Goal: Task Accomplishment & Management: Manage account settings

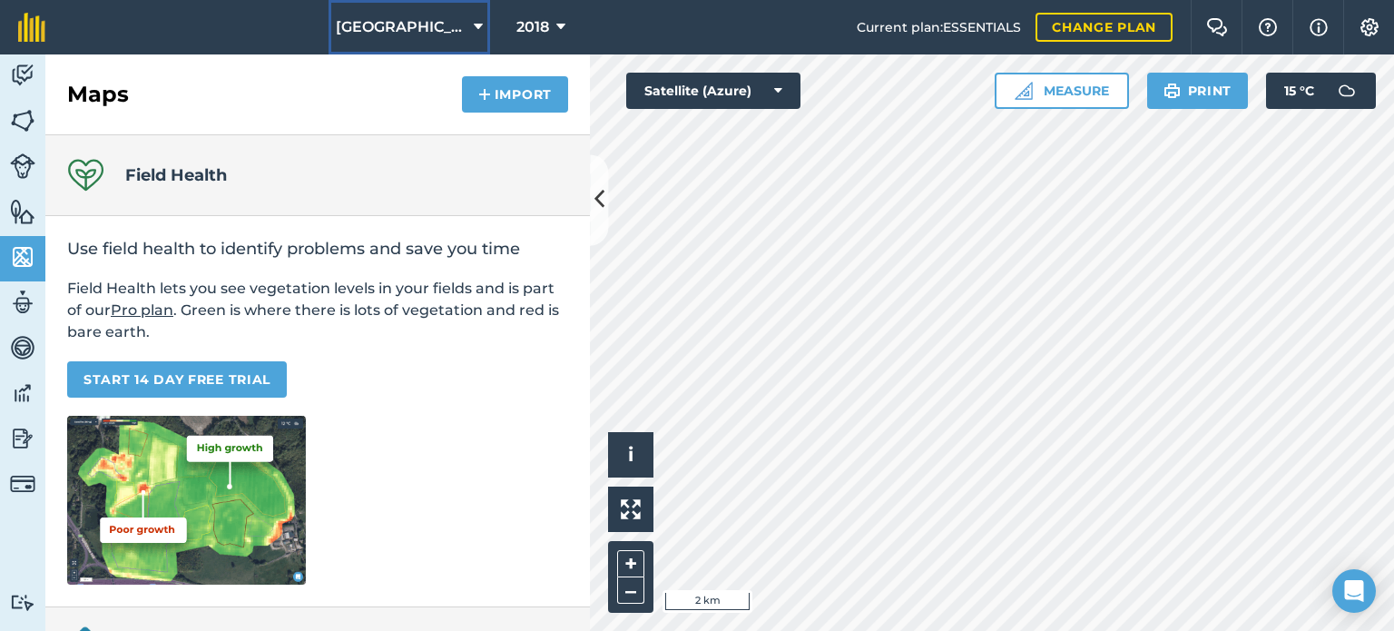
click at [382, 36] on span "[GEOGRAPHIC_DATA]" at bounding box center [401, 27] width 131 height 22
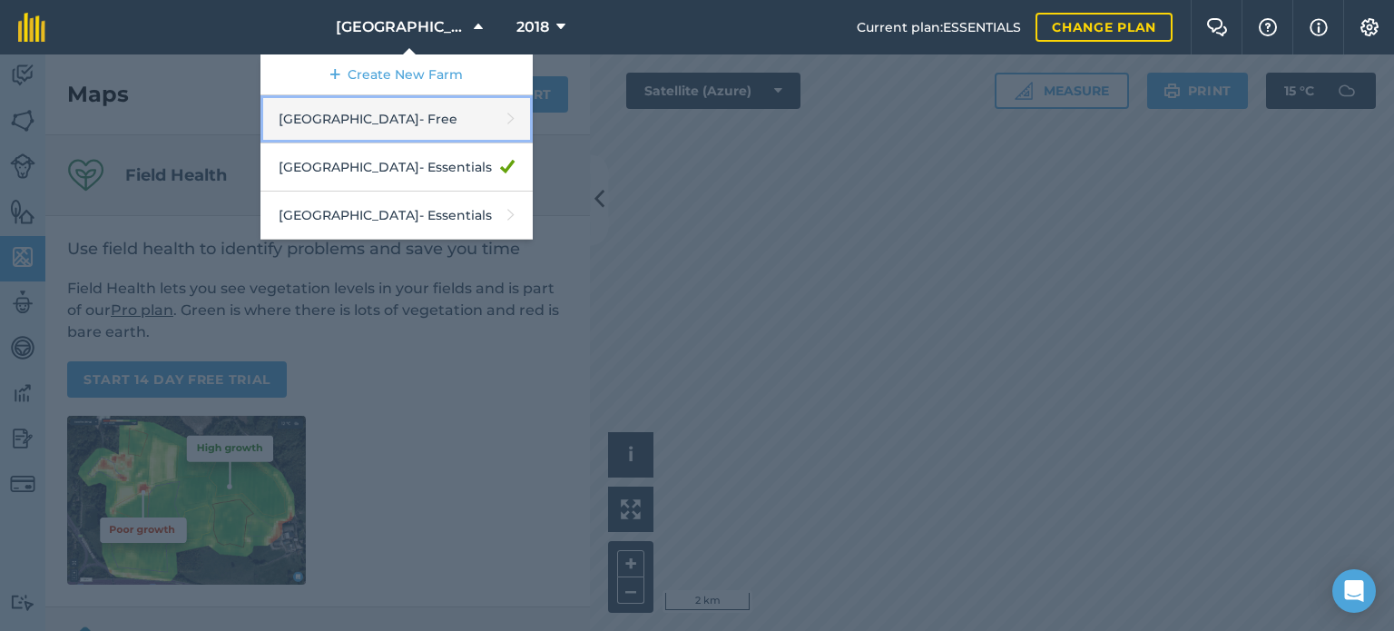
click at [370, 108] on link "[GEOGRAPHIC_DATA] - Free" at bounding box center [396, 119] width 272 height 48
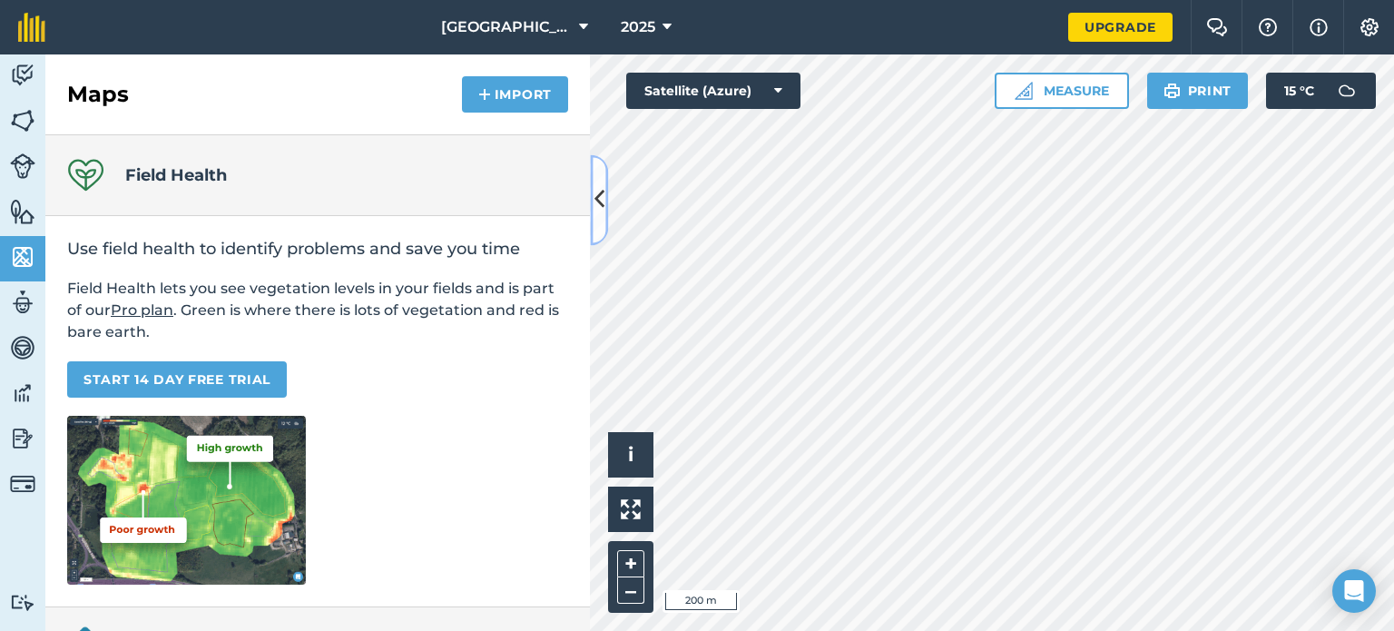
click at [599, 189] on icon at bounding box center [599, 200] width 10 height 32
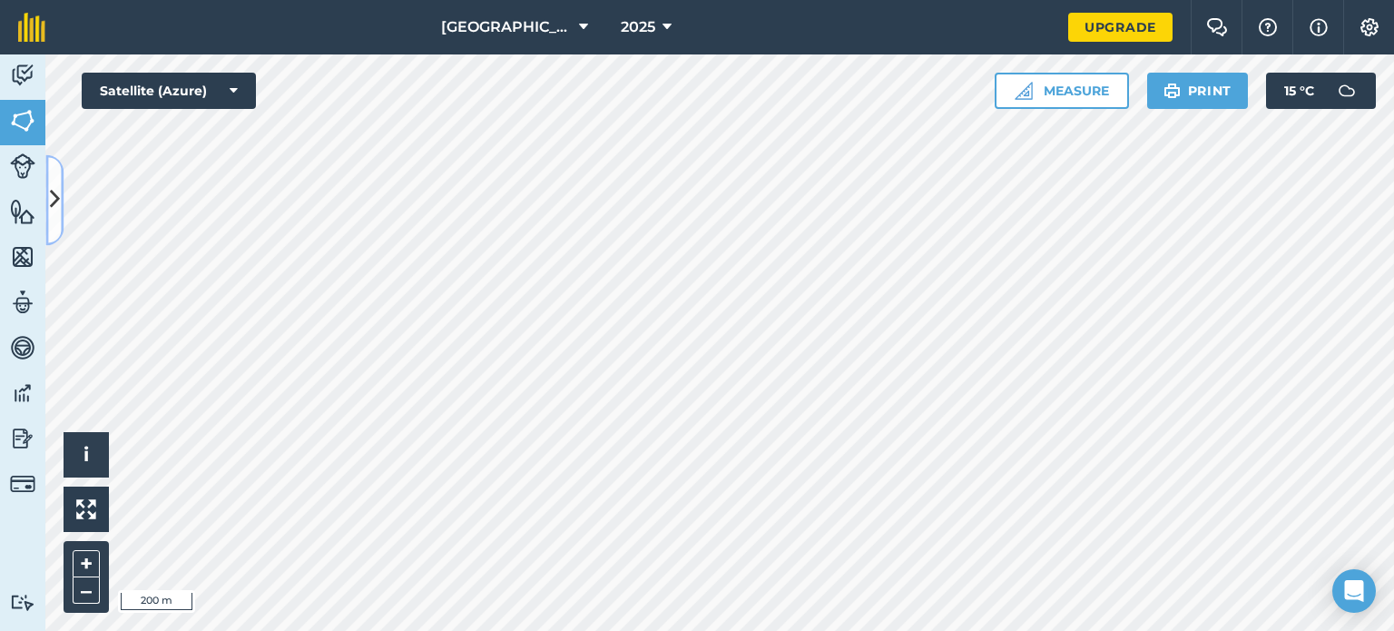
click at [54, 205] on icon at bounding box center [55, 200] width 10 height 32
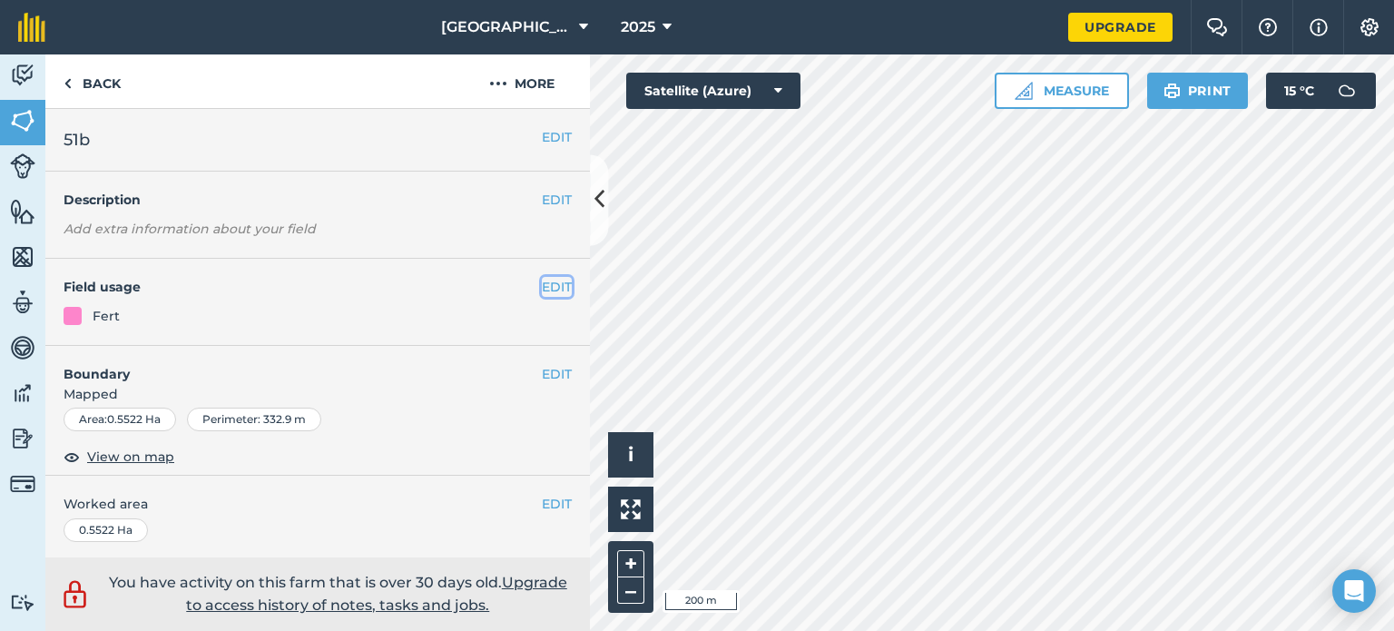
click at [545, 281] on button "EDIT" at bounding box center [557, 287] width 30 height 20
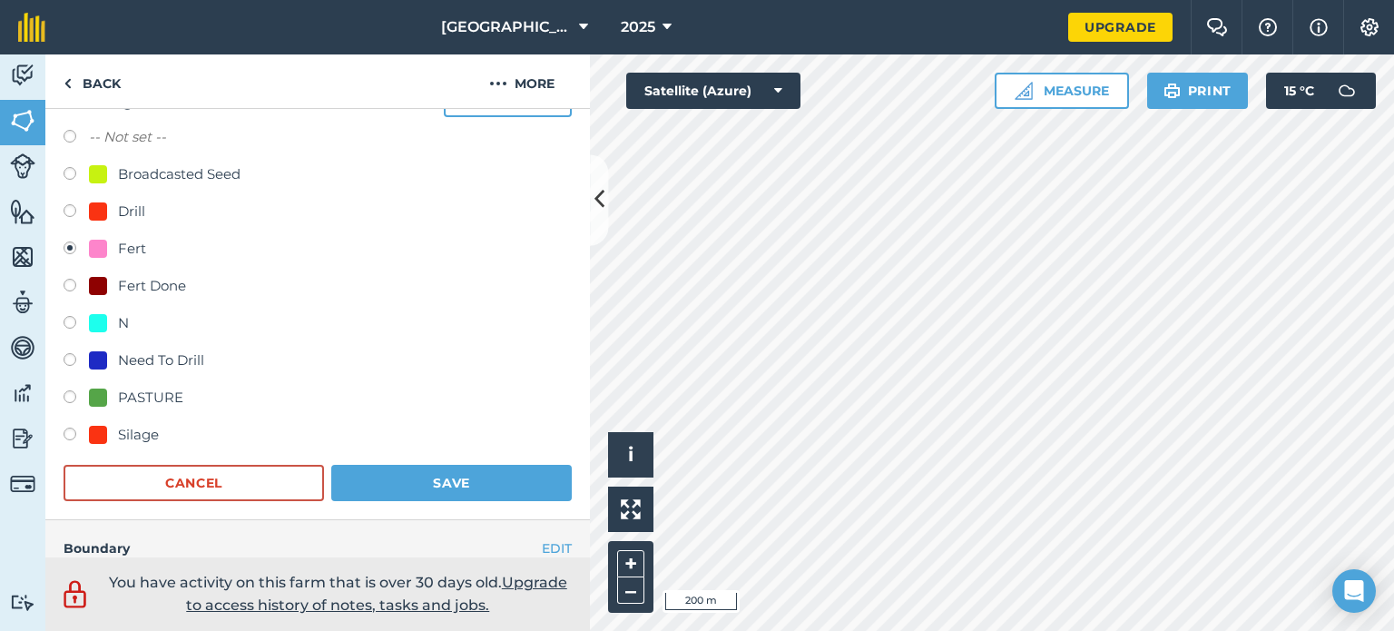
scroll to position [196, 0]
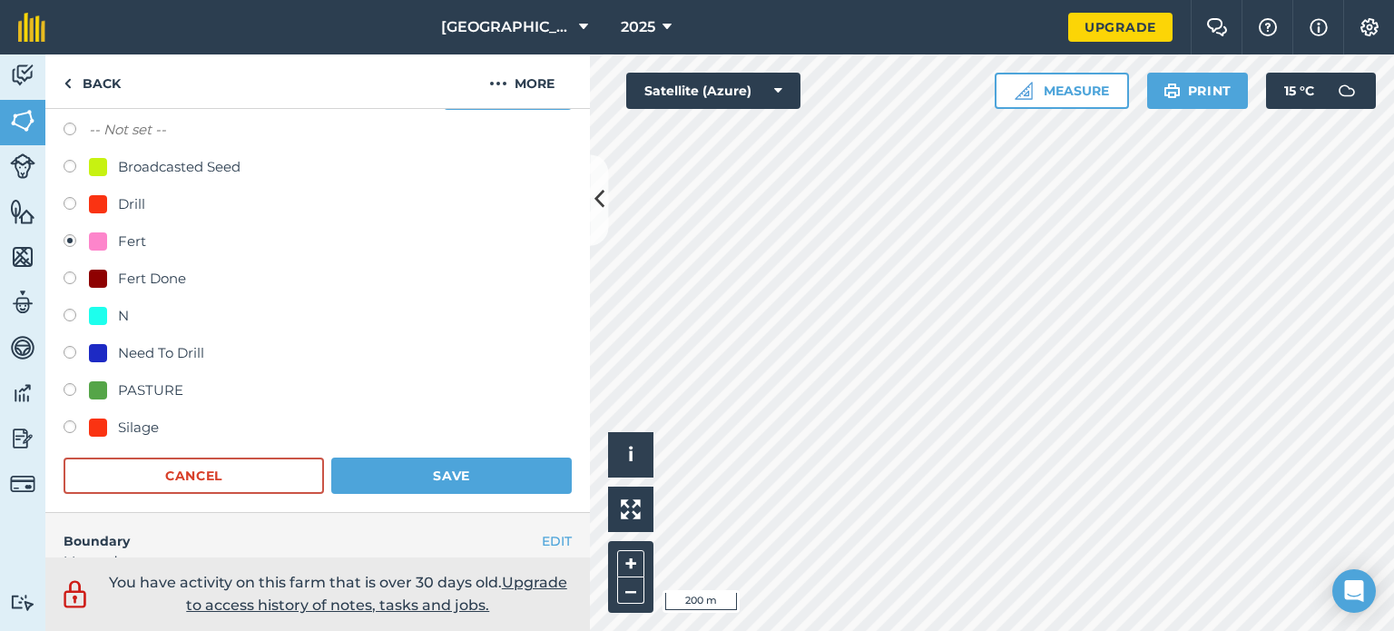
click at [157, 391] on div "PASTURE" at bounding box center [150, 390] width 65 height 22
radio input "true"
radio input "false"
click at [368, 479] on button "Save" at bounding box center [451, 475] width 240 height 36
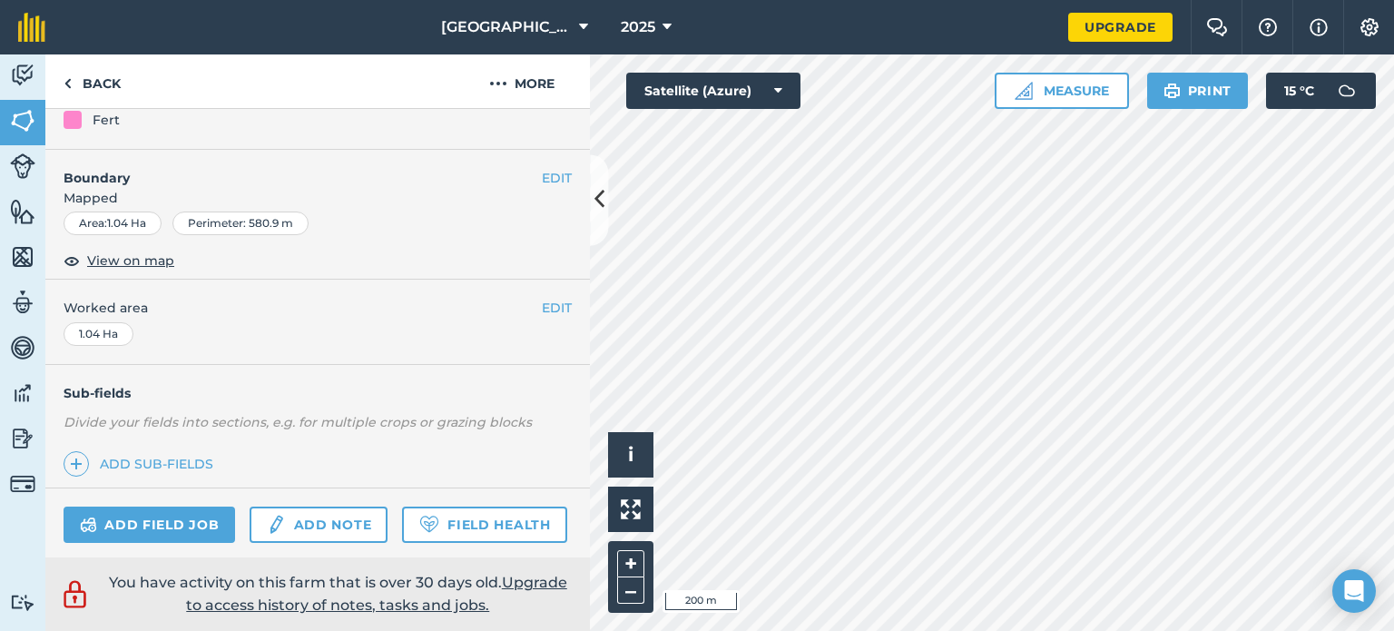
click at [539, 124] on div "Fert" at bounding box center [318, 120] width 508 height 20
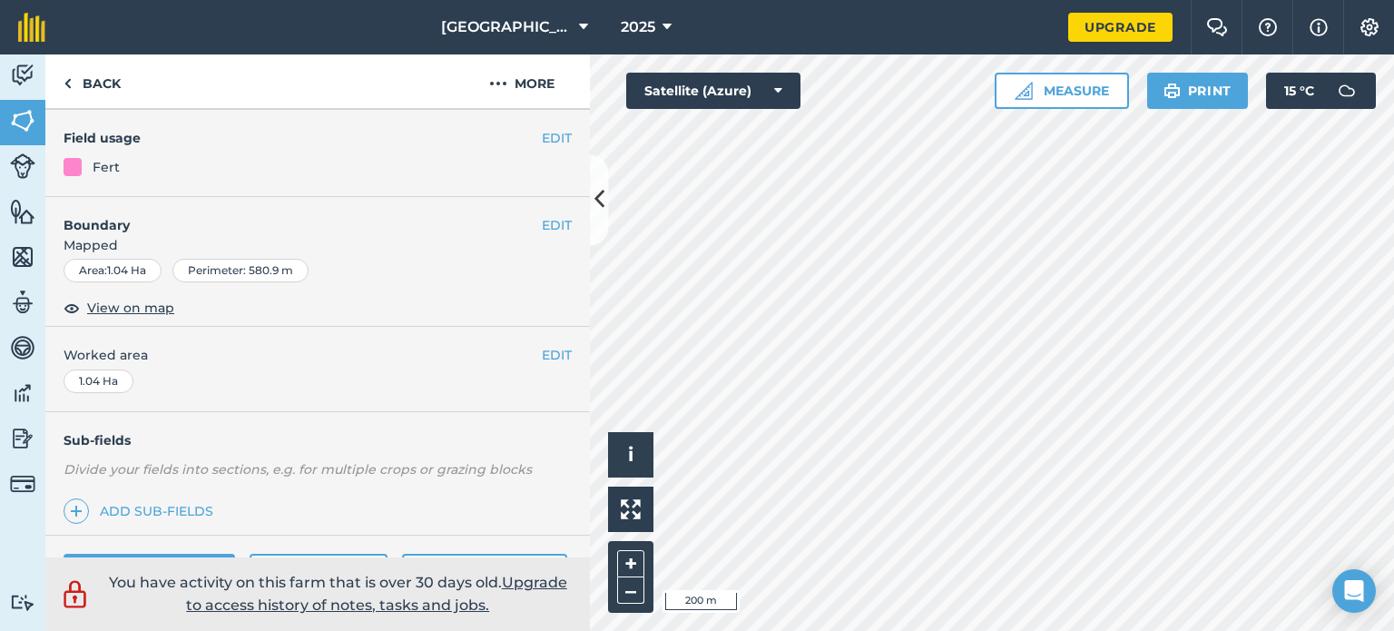
scroll to position [142, 0]
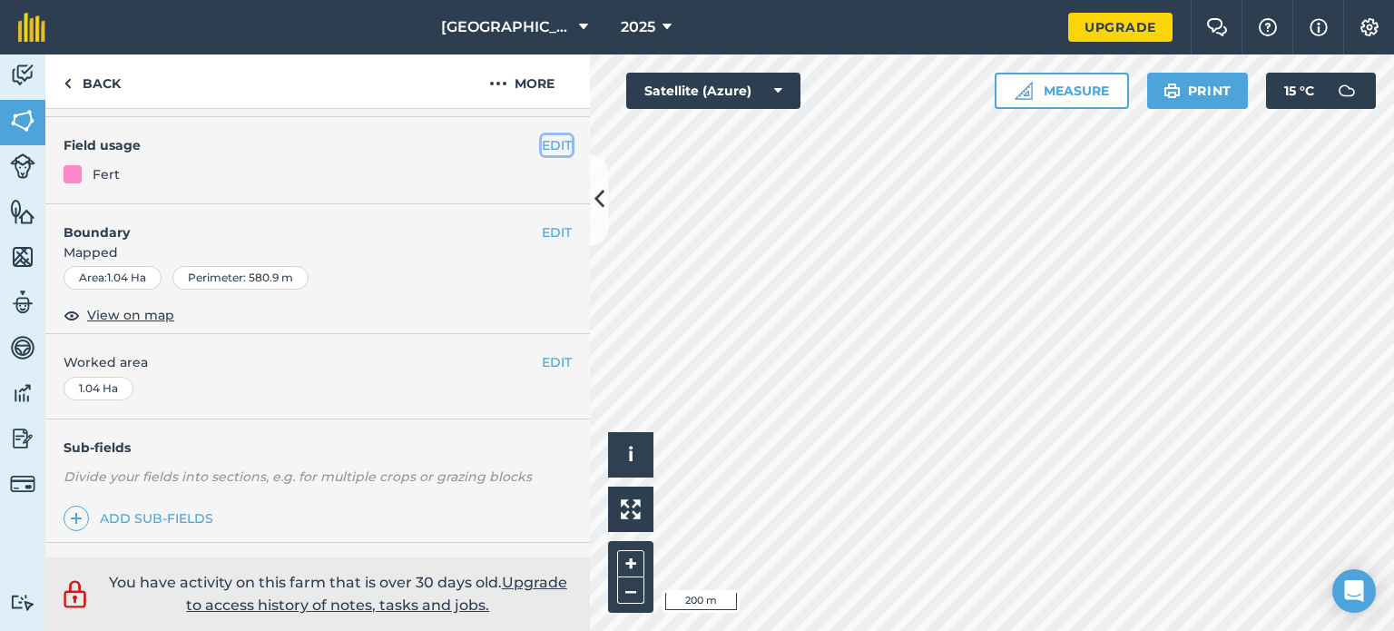
click at [542, 140] on button "EDIT" at bounding box center [557, 145] width 30 height 20
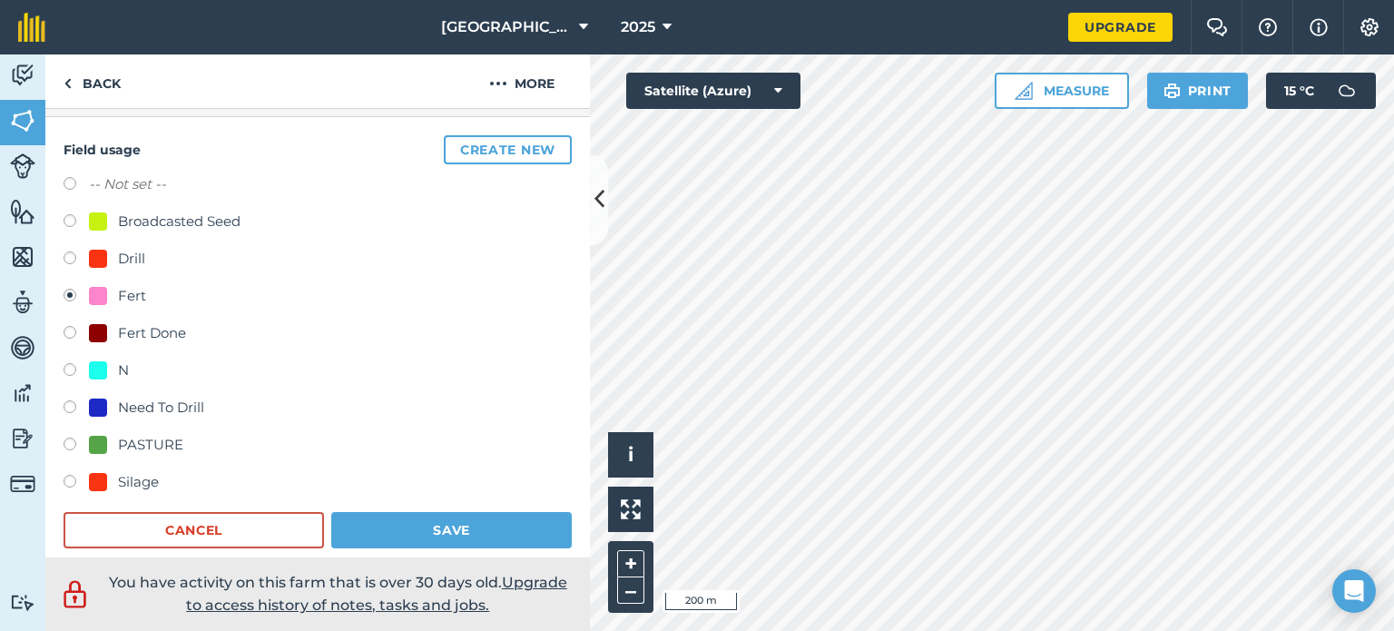
click at [136, 434] on div "PASTURE" at bounding box center [150, 445] width 65 height 22
radio input "true"
radio input "false"
click at [460, 529] on button "Save" at bounding box center [451, 530] width 240 height 36
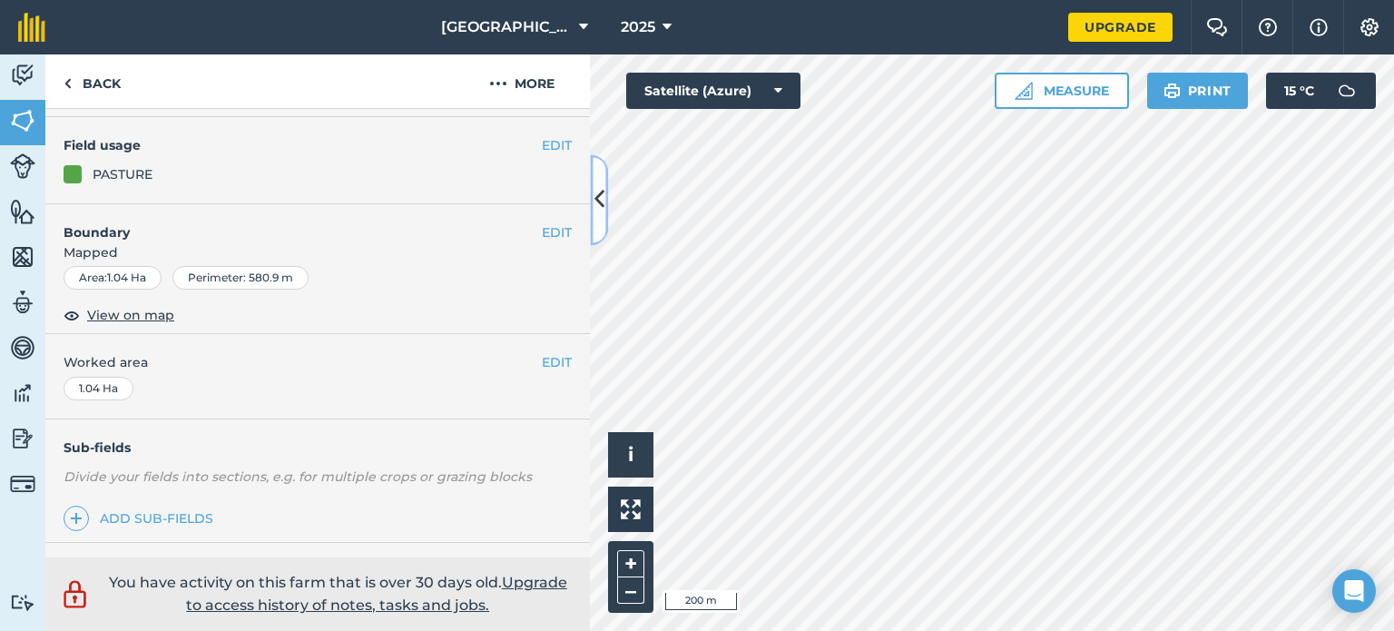
click at [602, 199] on icon at bounding box center [599, 200] width 10 height 32
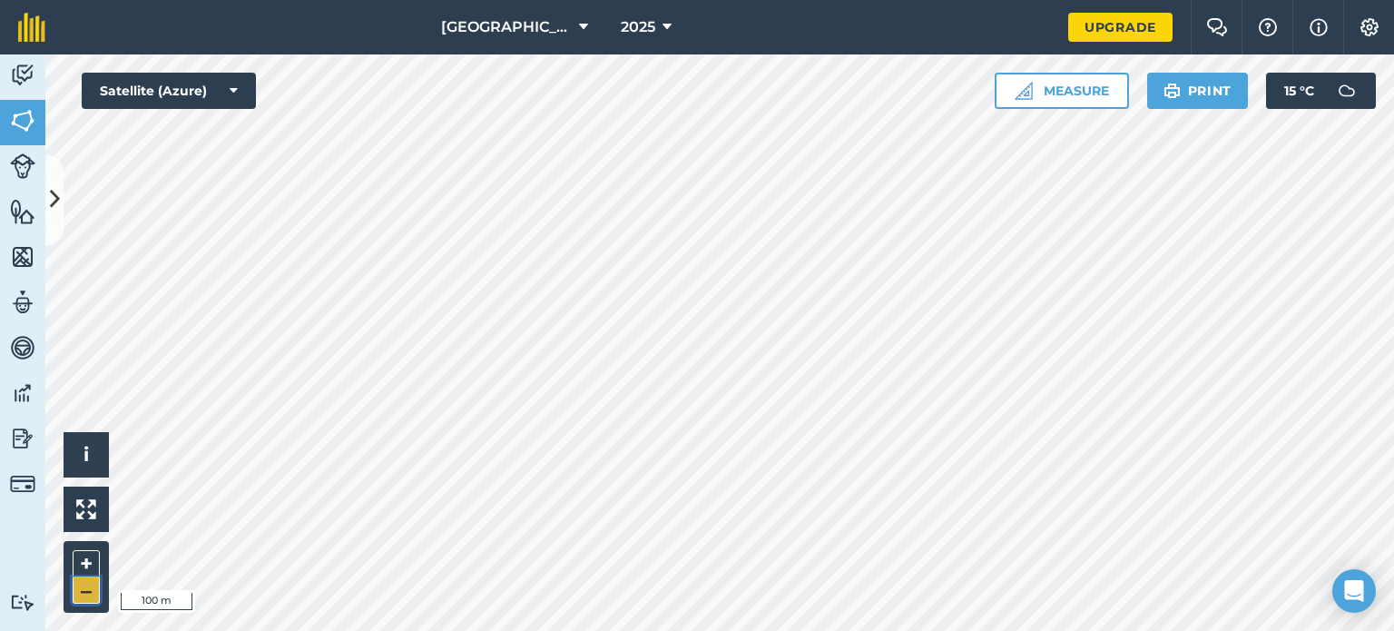
click at [91, 591] on button "–" at bounding box center [86, 590] width 27 height 26
click at [87, 582] on button "–" at bounding box center [86, 590] width 27 height 26
click at [81, 563] on button "+" at bounding box center [86, 563] width 27 height 27
click at [81, 594] on button "–" at bounding box center [86, 590] width 27 height 26
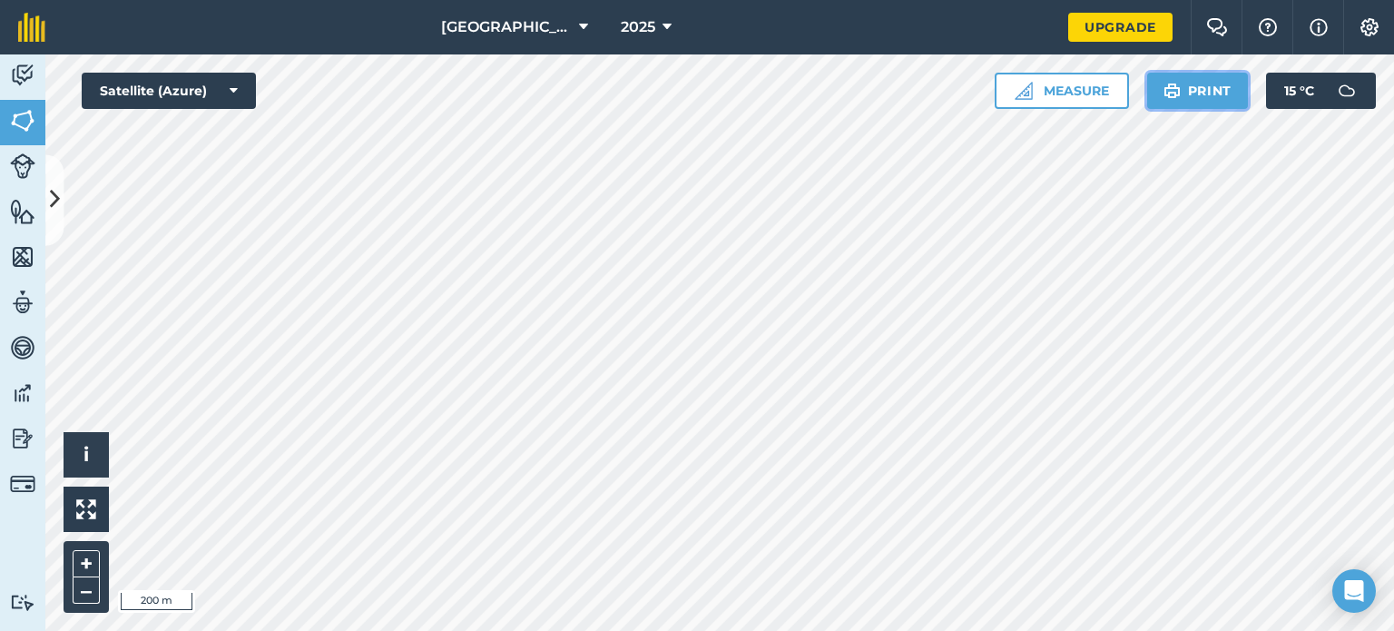
click at [1199, 98] on button "Print" at bounding box center [1198, 91] width 102 height 36
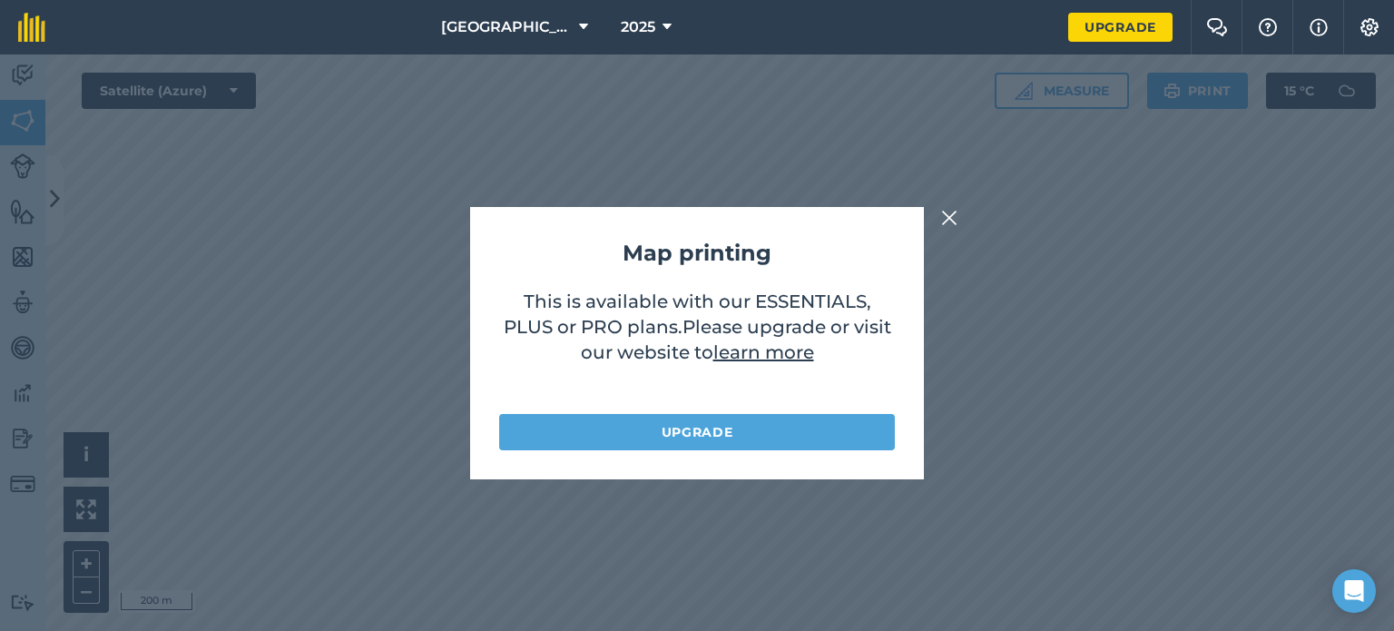
click at [950, 223] on img at bounding box center [949, 218] width 16 height 22
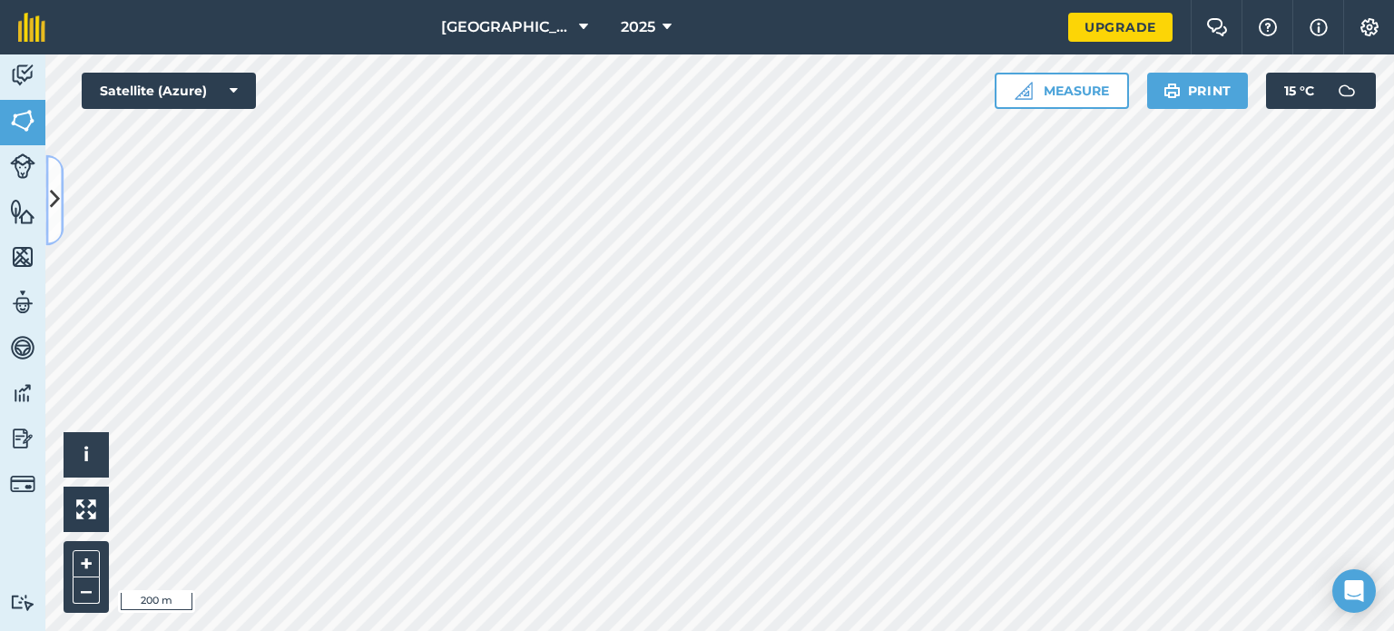
click at [51, 199] on icon at bounding box center [55, 200] width 10 height 32
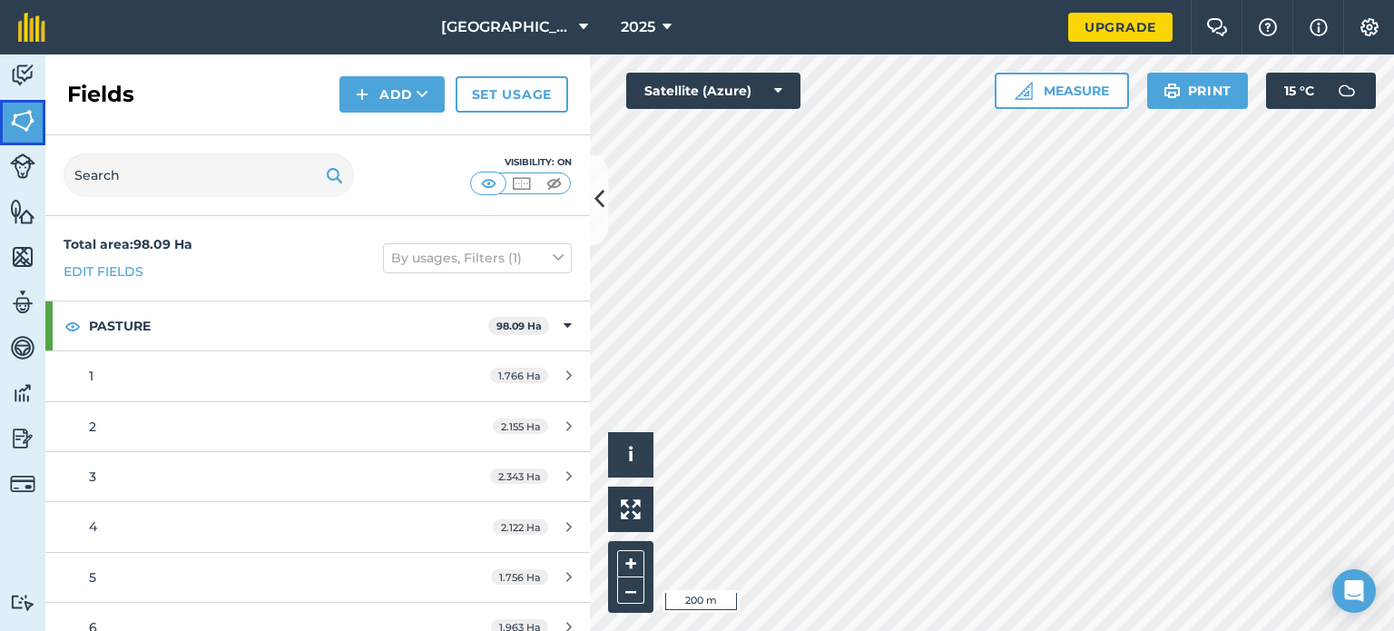
click at [11, 115] on img at bounding box center [22, 120] width 25 height 27
click at [20, 250] on img at bounding box center [22, 256] width 25 height 27
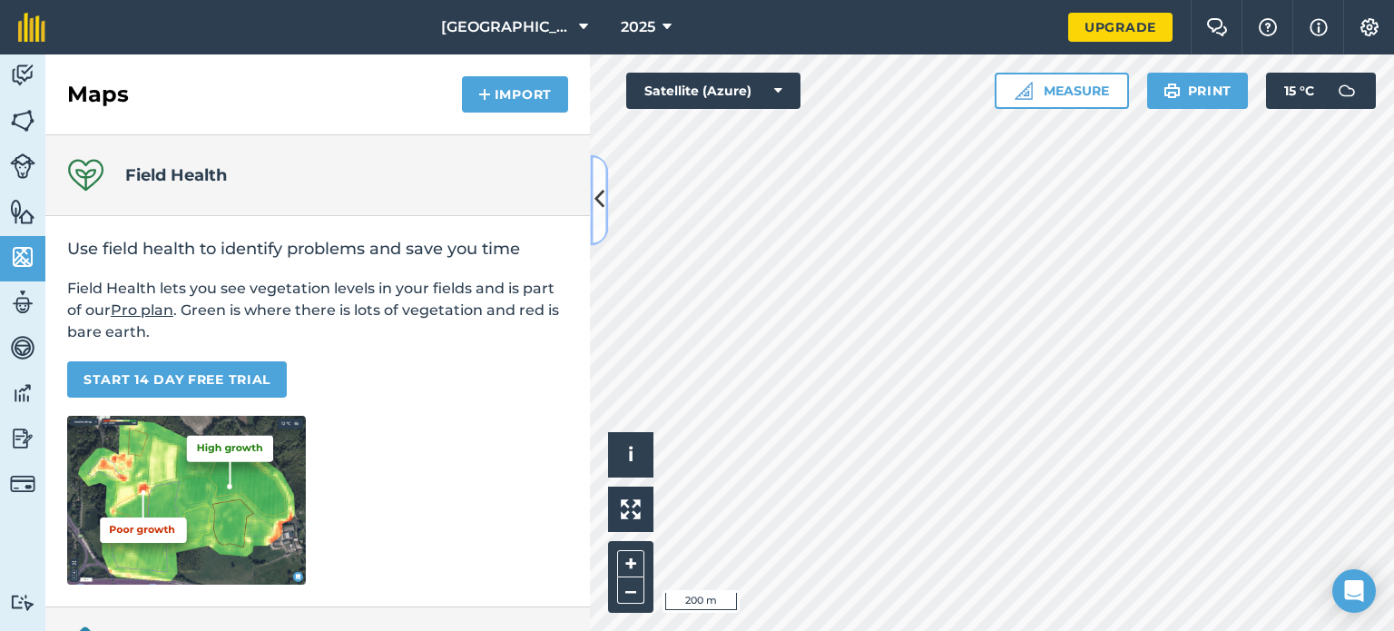
click at [602, 212] on icon at bounding box center [599, 200] width 10 height 32
